Goal: Find specific page/section: Find specific page/section

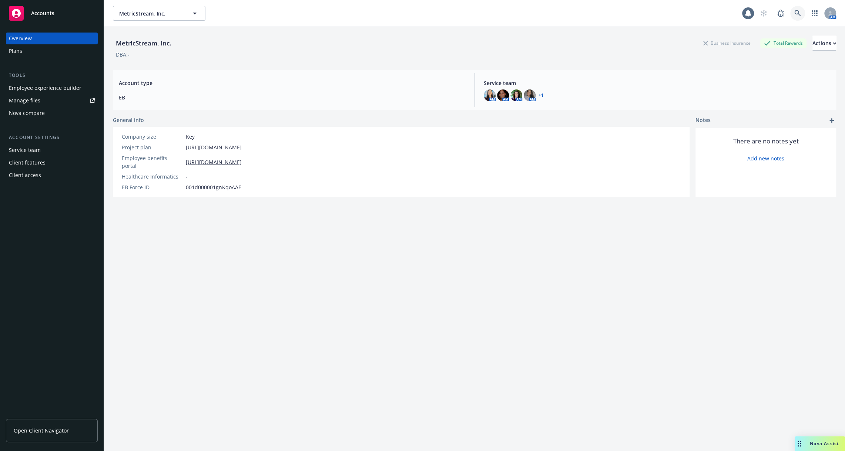
click at [798, 13] on icon at bounding box center [797, 13] width 6 height 6
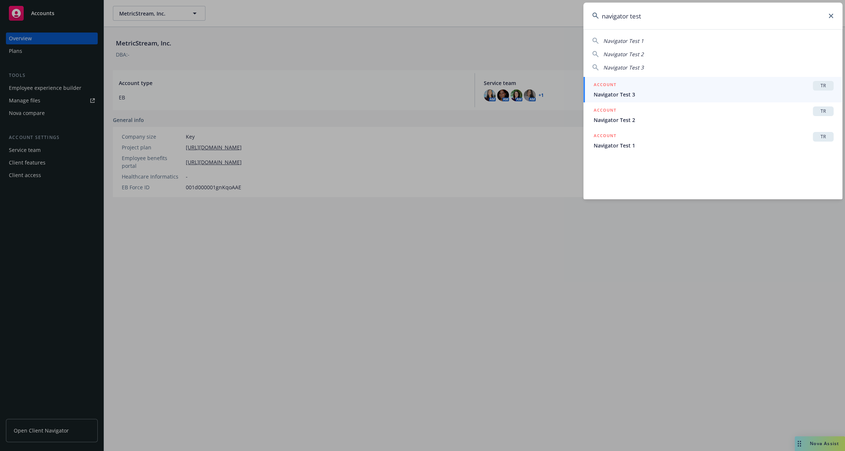
type input "navigator test"
click at [733, 92] on span "Navigator Test 3" at bounding box center [713, 95] width 240 height 8
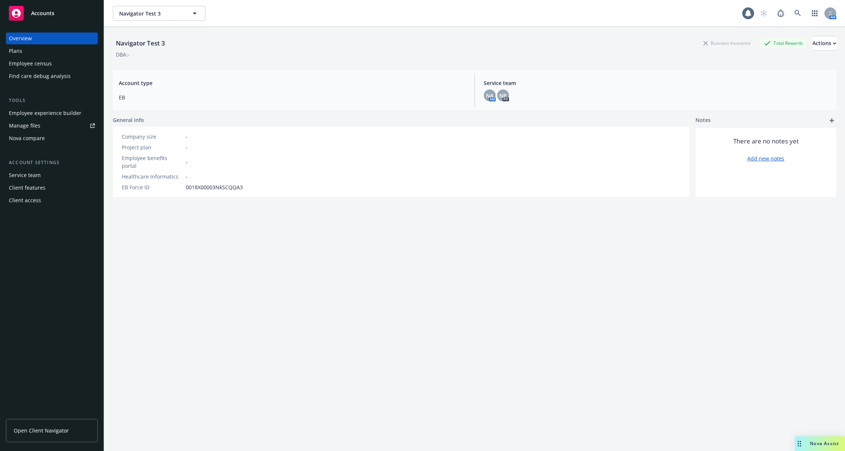
click at [51, 106] on div "Tools Employee experience builder Manage files Nova compare" at bounding box center [52, 120] width 92 height 47
click at [51, 114] on div "Employee experience builder" at bounding box center [45, 113] width 73 height 12
